Goal: Find specific page/section: Find specific page/section

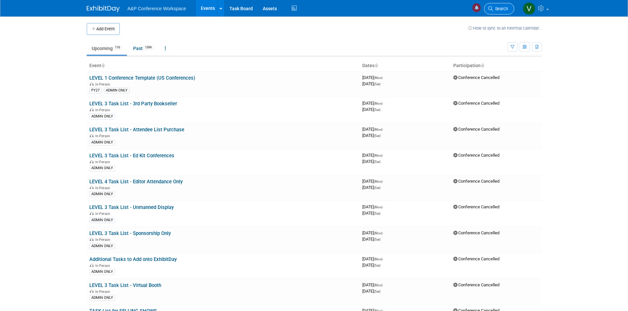
click at [502, 5] on link "Search" at bounding box center [499, 9] width 30 height 12
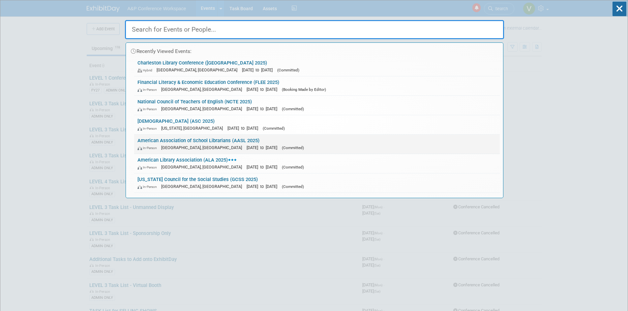
click at [192, 144] on link "American Association of School Librarians (AASL 2025) In-Person [GEOGRAPHIC_DAT…" at bounding box center [316, 144] width 365 height 19
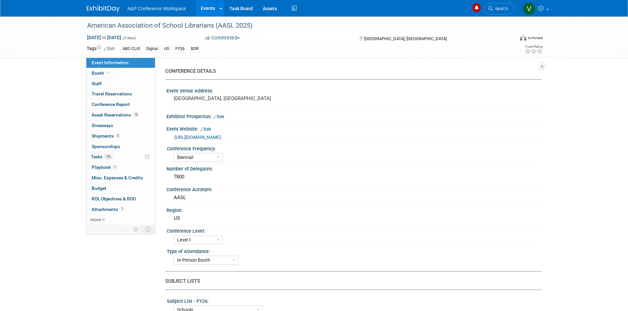
select select "Biennial"
select select "Level 1"
select select "In-Person Booth"
select select "Schools"
select select "Bloomsbury Digital Resources"
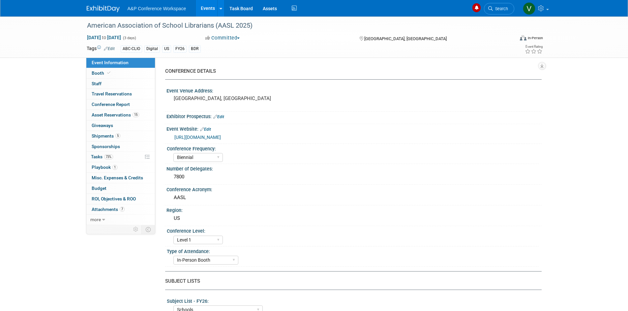
select select "Anne Weston"
select select "Mark Strong"
select select "Veronica Dove"
select select "BDR Product Awareness and Trial Generation​"
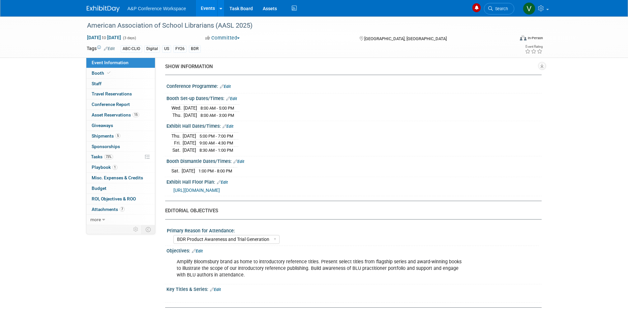
scroll to position [494, 0]
